Goal: Task Accomplishment & Management: Manage account settings

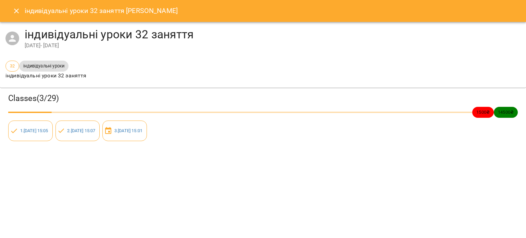
click at [14, 13] on icon "Close" at bounding box center [16, 11] width 5 height 5
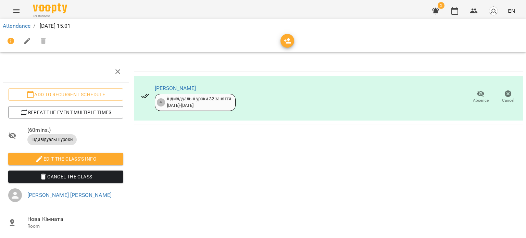
click at [493, 11] on img "button" at bounding box center [494, 11] width 10 height 10
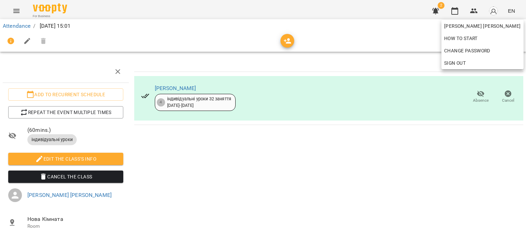
click at [475, 12] on div at bounding box center [263, 119] width 526 height 238
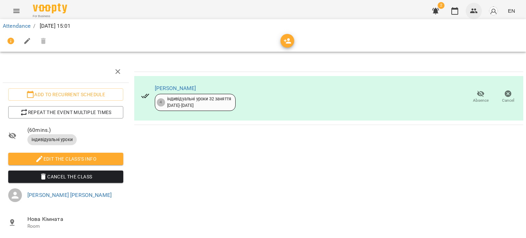
click at [474, 11] on icon "button" at bounding box center [474, 11] width 8 height 8
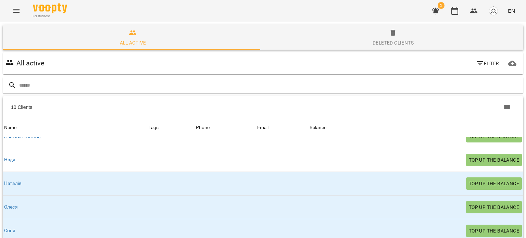
scroll to position [66, 0]
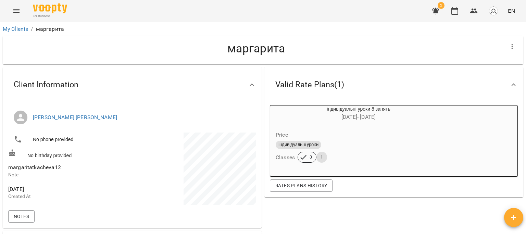
click at [515, 213] on icon "button" at bounding box center [514, 217] width 8 height 8
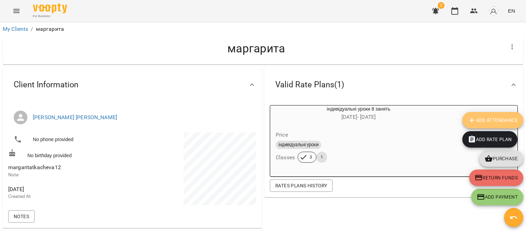
click at [488, 116] on span "Add Attendance" at bounding box center [493, 120] width 50 height 8
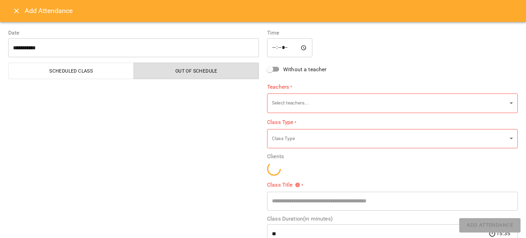
type input "**********"
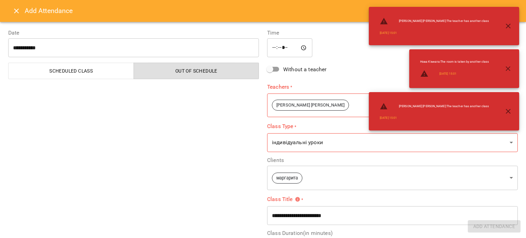
click at [352, 219] on input "**********" at bounding box center [392, 215] width 251 height 19
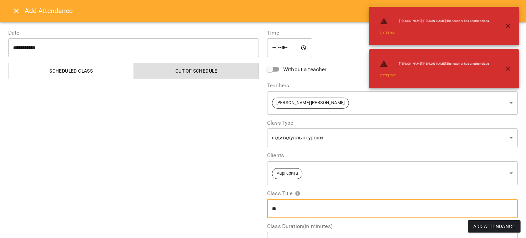
type input "*"
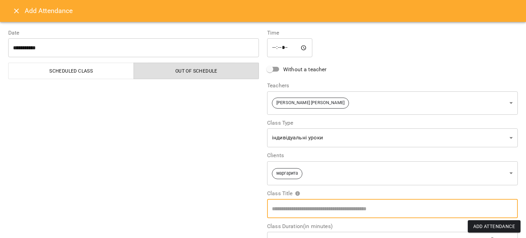
click at [291, 49] on input "*****" at bounding box center [289, 47] width 45 height 19
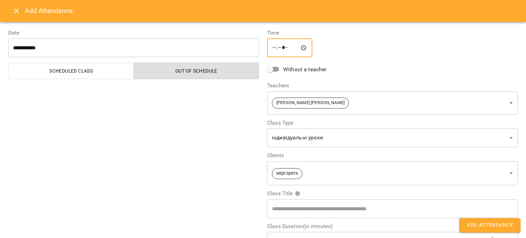
type input "*****"
click at [484, 219] on button "Add Attendance" at bounding box center [489, 225] width 61 height 14
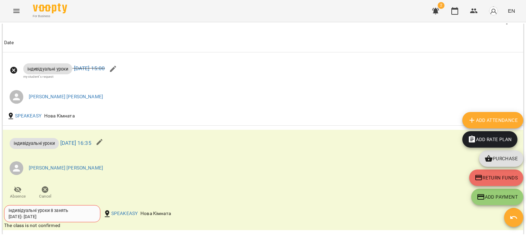
scroll to position [460, 0]
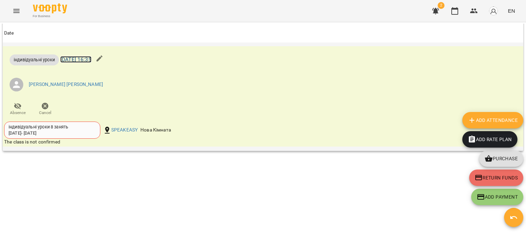
click at [79, 59] on link "Fri 19 Sep 2025 16:35" at bounding box center [75, 59] width 31 height 7
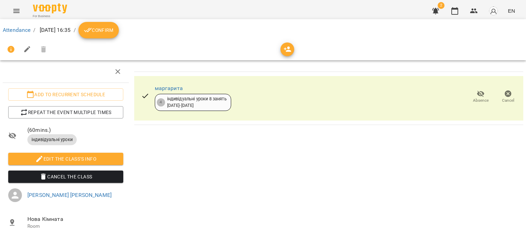
click at [119, 38] on button "Confirm" at bounding box center [98, 30] width 40 height 16
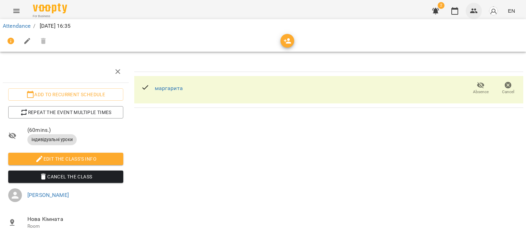
click at [477, 12] on icon "button" at bounding box center [474, 11] width 8 height 5
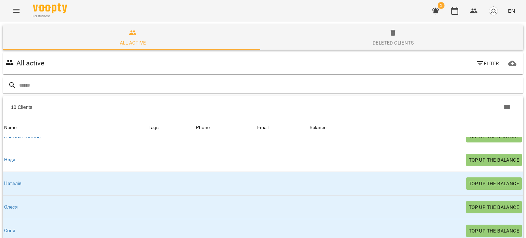
scroll to position [48, 0]
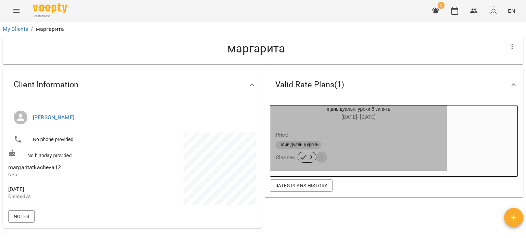
click at [303, 123] on div "індивідуальні уроки 8 занять 01 Sep - 31 Oct" at bounding box center [359, 113] width 180 height 19
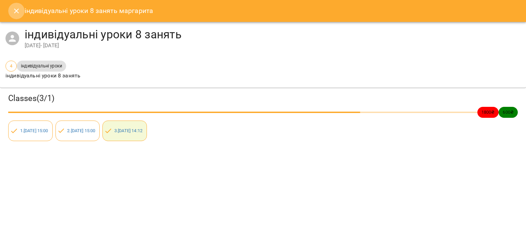
click at [16, 10] on icon "Close" at bounding box center [16, 11] width 8 height 8
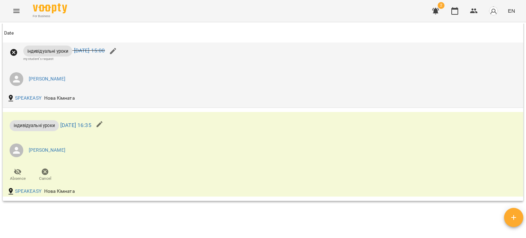
scroll to position [410, 0]
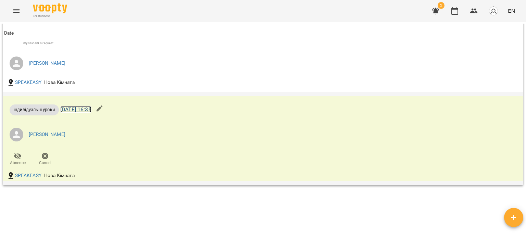
click at [90, 108] on link "[DATE] 16:35" at bounding box center [75, 109] width 31 height 7
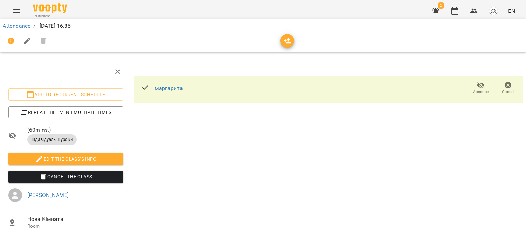
click at [184, 90] on div "маргарита" at bounding box center [162, 88] width 53 height 22
click at [175, 91] on link "маргарита" at bounding box center [169, 88] width 28 height 7
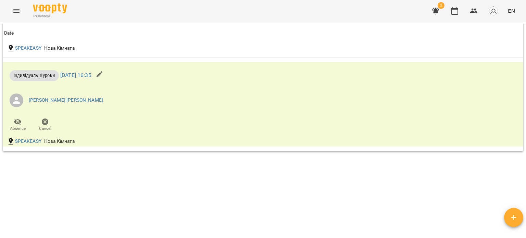
scroll to position [410, 0]
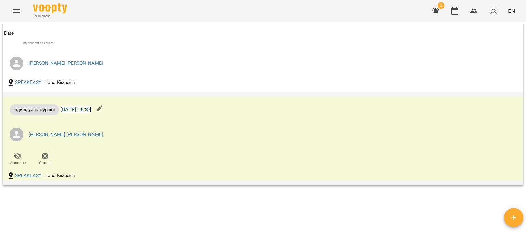
click at [91, 112] on link "[DATE] 16:35" at bounding box center [75, 109] width 31 height 7
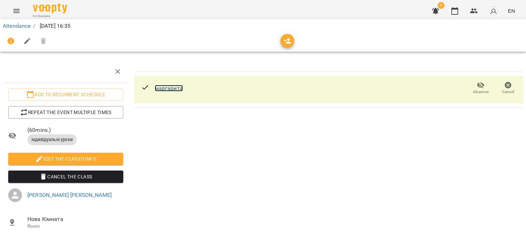
click at [173, 87] on link "маргарита" at bounding box center [169, 88] width 28 height 7
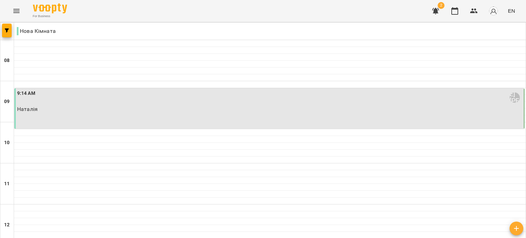
click at [515, 231] on icon "button" at bounding box center [517, 228] width 8 height 8
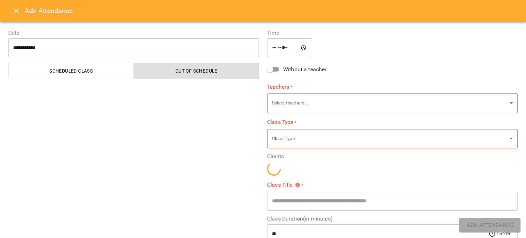
type input "*****"
type input "**********"
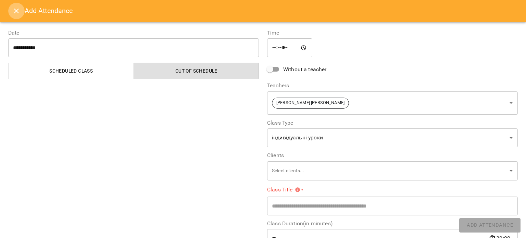
click at [14, 11] on icon "Close" at bounding box center [16, 11] width 8 height 8
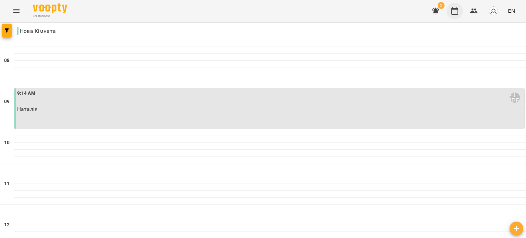
click at [457, 11] on icon "button" at bounding box center [455, 11] width 8 height 8
click at [475, 10] on icon "button" at bounding box center [474, 11] width 8 height 5
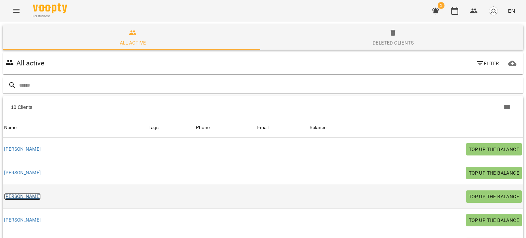
click at [14, 197] on link "[PERSON_NAME]" at bounding box center [22, 196] width 37 height 7
